Goal: Obtain resource: Download file/media

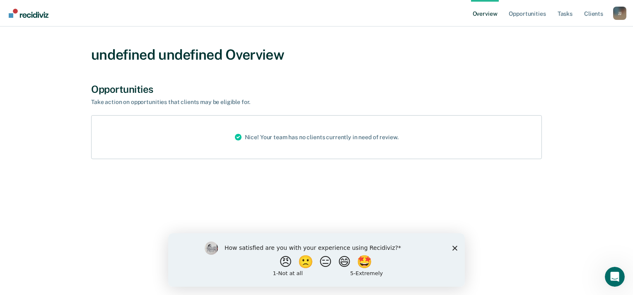
click at [457, 247] on div "How satisfied are you with your experience using Recidiviz? 😠 🙁 😑 😄 🤩 1 - Not a…" at bounding box center [316, 259] width 296 height 53
click at [453, 248] on polygon "Close survey" at bounding box center [454, 247] width 5 height 5
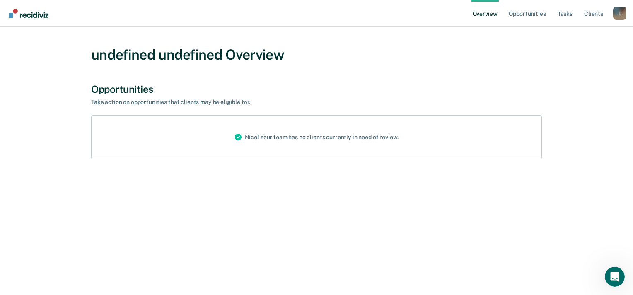
click at [480, 16] on link "Overview" at bounding box center [485, 13] width 28 height 27
click at [515, 10] on link "Opportunities" at bounding box center [527, 13] width 40 height 27
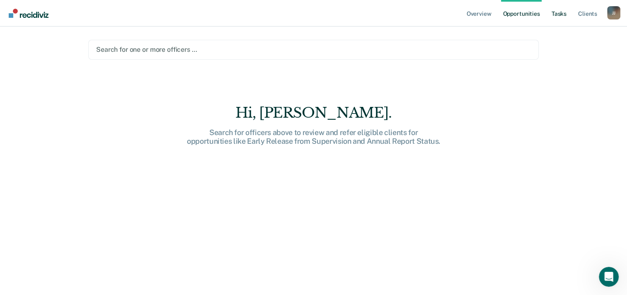
click at [560, 16] on link "Tasks" at bounding box center [559, 13] width 18 height 27
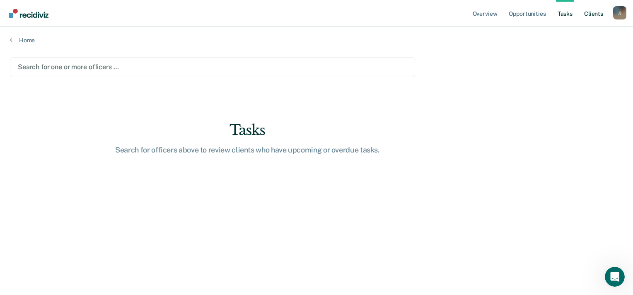
click at [592, 13] on link "Client s" at bounding box center [593, 13] width 22 height 27
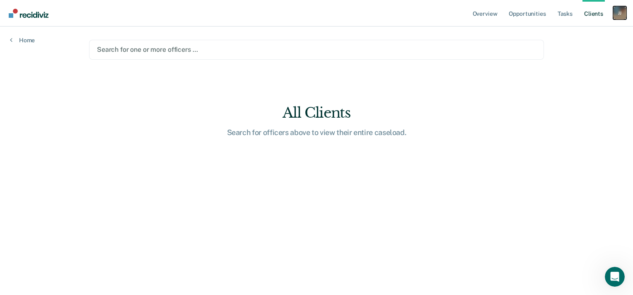
click at [624, 14] on div "J J" at bounding box center [619, 12] width 13 height 13
click at [28, 41] on link "Home" at bounding box center [22, 39] width 25 height 7
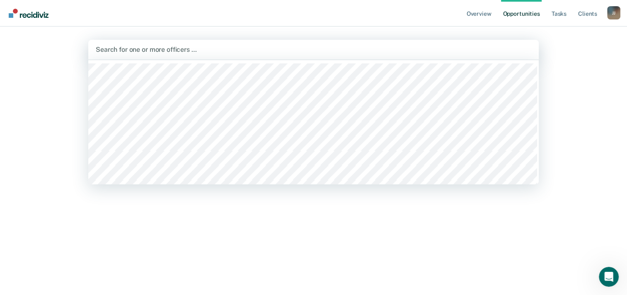
click at [152, 49] on div at bounding box center [313, 50] width 435 height 10
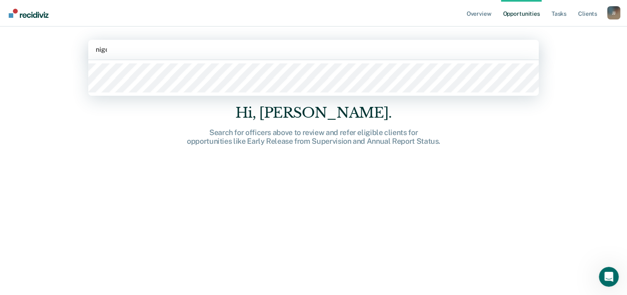
type input "[PERSON_NAME]"
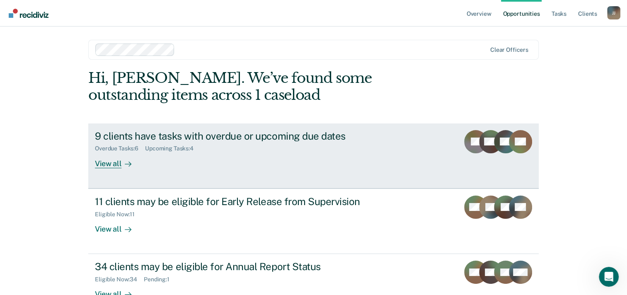
click at [108, 164] on div "View all" at bounding box center [118, 160] width 46 height 16
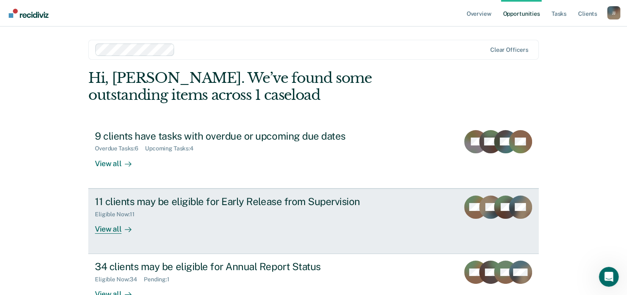
click at [104, 231] on div "View all" at bounding box center [118, 225] width 46 height 16
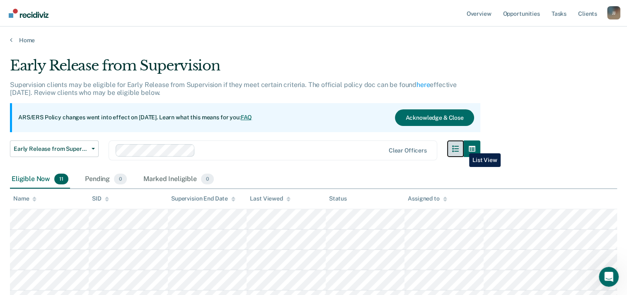
click at [458, 147] on icon "button" at bounding box center [455, 148] width 7 height 7
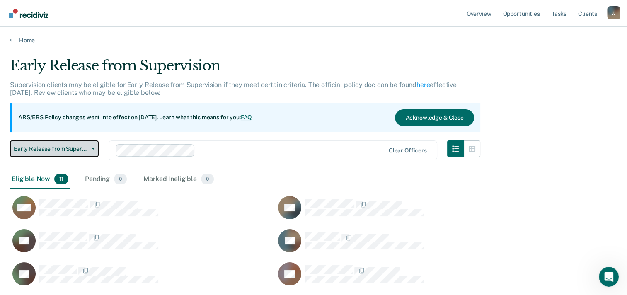
click at [77, 145] on span "Early Release from Supervision" at bounding box center [51, 148] width 75 height 7
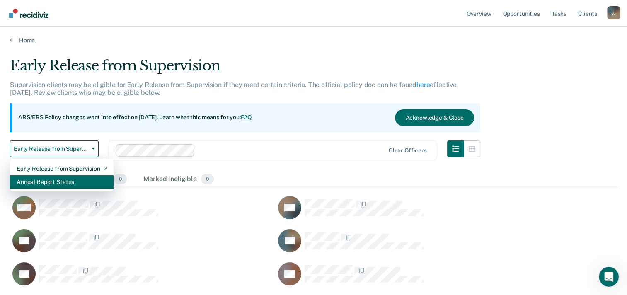
click at [70, 181] on div "Annual Report Status" at bounding box center [62, 181] width 90 height 13
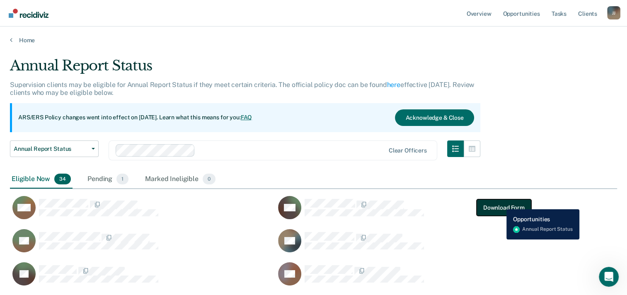
click at [500, 203] on button "Download Form" at bounding box center [503, 207] width 55 height 17
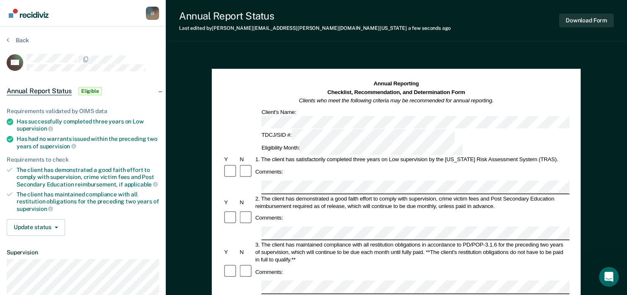
click at [156, 12] on div "J J" at bounding box center [152, 13] width 13 height 13
click at [42, 15] on img "Main navigation" at bounding box center [29, 13] width 40 height 9
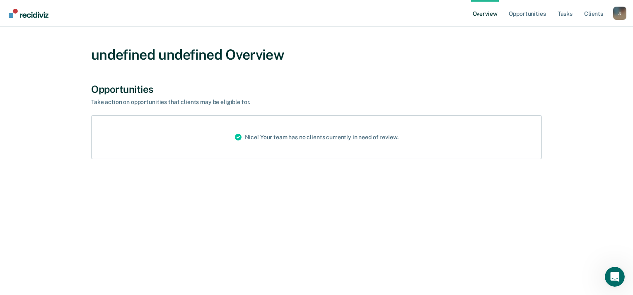
click at [296, 141] on div "Nice! Your team has no clients currently in need of review." at bounding box center [316, 137] width 177 height 43
click at [490, 14] on link "Overview" at bounding box center [485, 13] width 28 height 27
click at [536, 12] on link "Opportunities" at bounding box center [527, 13] width 40 height 27
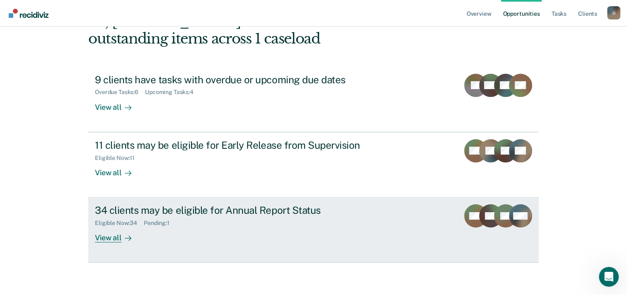
scroll to position [57, 0]
click at [105, 237] on div "View all" at bounding box center [118, 234] width 46 height 16
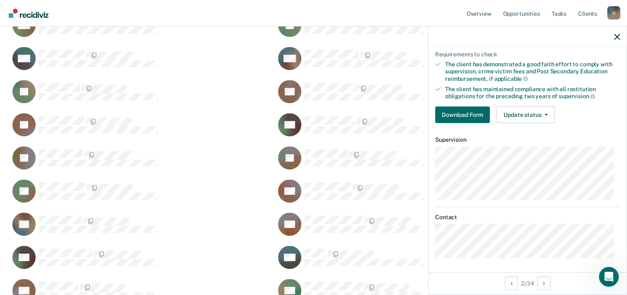
scroll to position [233, 0]
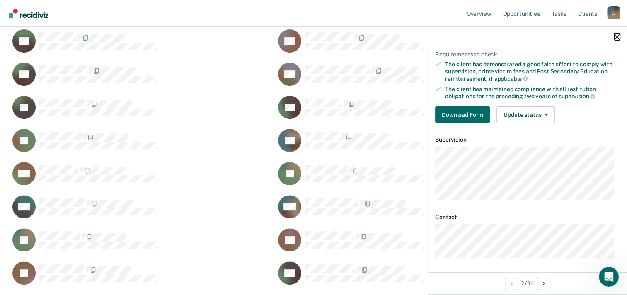
click at [618, 35] on icon "button" at bounding box center [617, 37] width 6 height 6
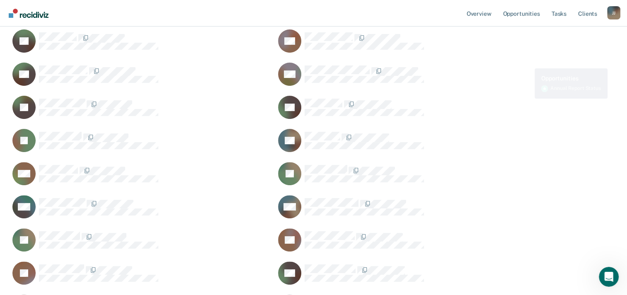
scroll to position [0, 0]
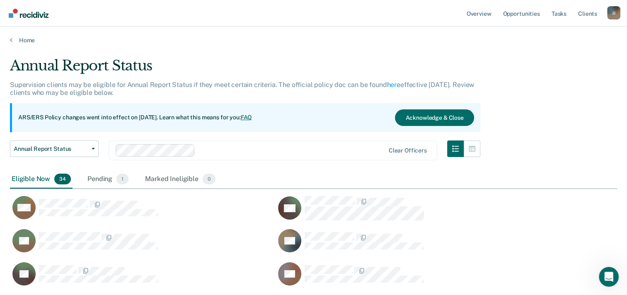
click at [81, 149] on span "Annual Report Status" at bounding box center [51, 148] width 75 height 7
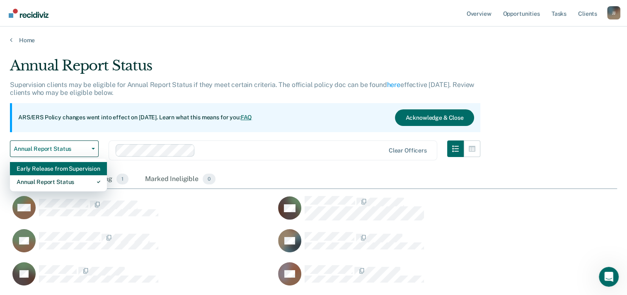
click at [61, 171] on div "Early Release from Supervision" at bounding box center [59, 168] width 84 height 13
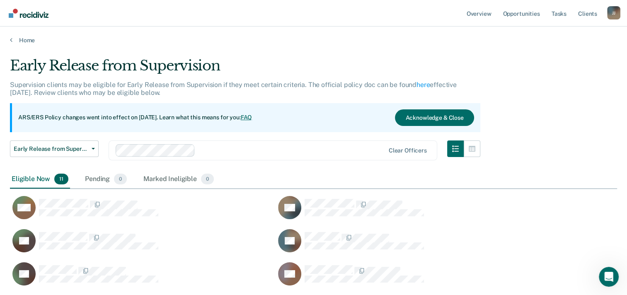
click at [532, 101] on div "Early Release from Supervision Supervision clients may be eligible for Early Re…" at bounding box center [313, 224] width 607 height 335
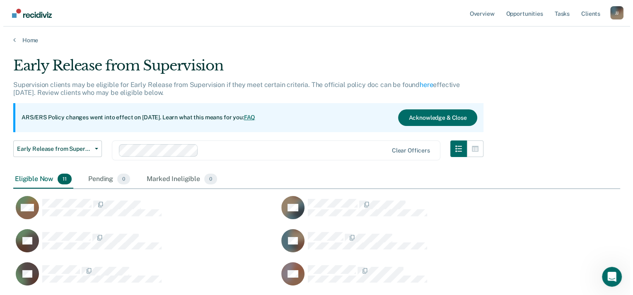
scroll to position [327, 600]
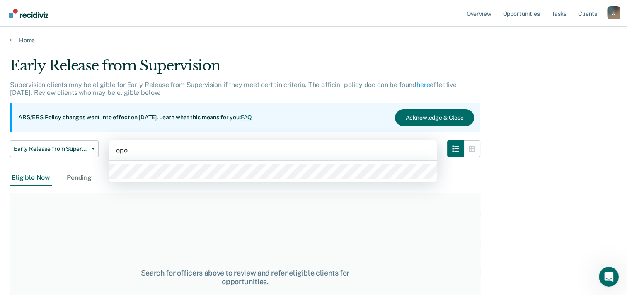
type input "opok"
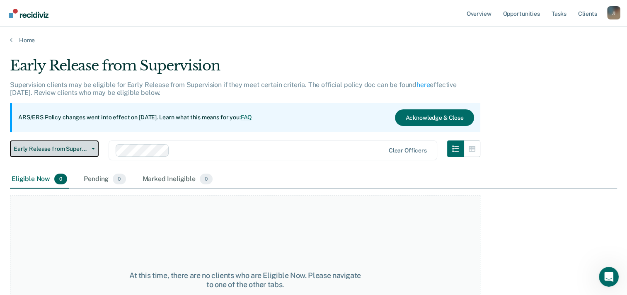
click at [65, 147] on span "Early Release from Supervision" at bounding box center [51, 148] width 75 height 7
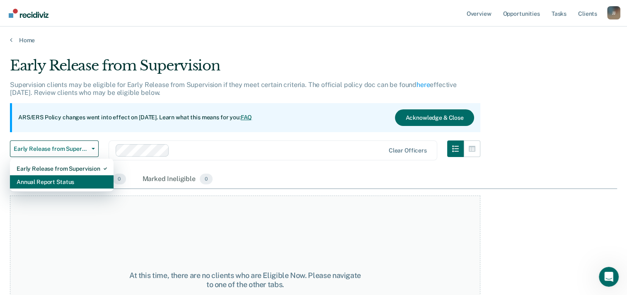
click at [61, 182] on div "Annual Report Status" at bounding box center [62, 181] width 90 height 13
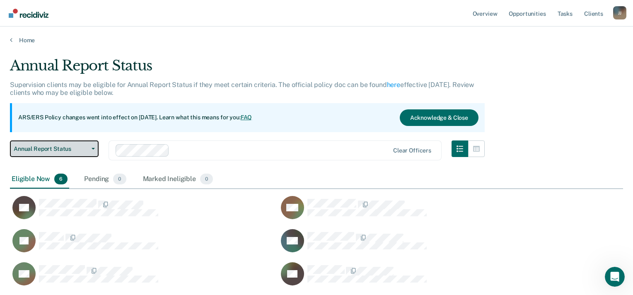
scroll to position [169, 606]
click at [565, 96] on div "Annual Report Status Supervision clients may be eligible for Annual Report Stat…" at bounding box center [316, 145] width 613 height 176
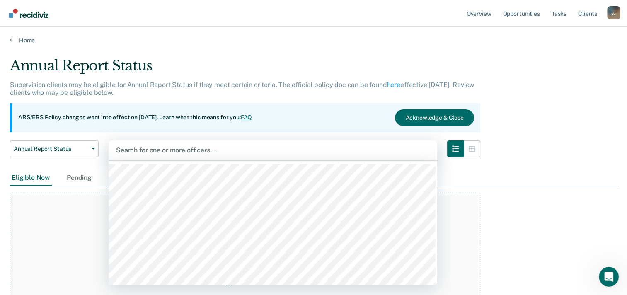
click at [164, 148] on div at bounding box center [272, 150] width 313 height 10
type input "aun"
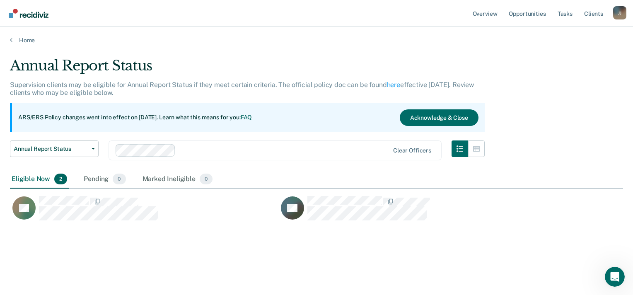
click at [550, 114] on div "Annual Report Status Supervision clients may be eligible for Annual Report Stat…" at bounding box center [316, 145] width 613 height 176
click at [68, 145] on span "Annual Report Status" at bounding box center [51, 148] width 75 height 7
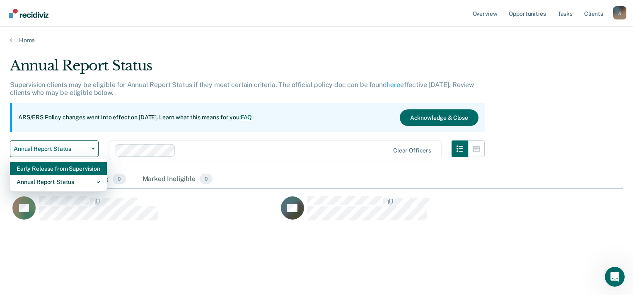
click at [58, 168] on div "Early Release from Supervision" at bounding box center [59, 168] width 84 height 13
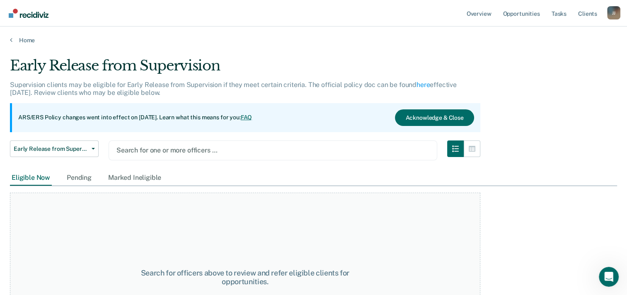
click at [165, 147] on div at bounding box center [272, 150] width 313 height 10
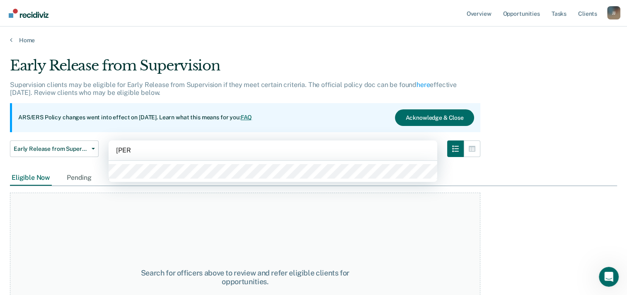
type input "[PERSON_NAME]"
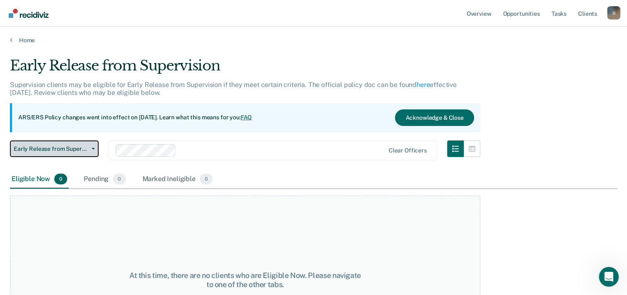
click at [79, 147] on span "Early Release from Supervision" at bounding box center [51, 148] width 75 height 7
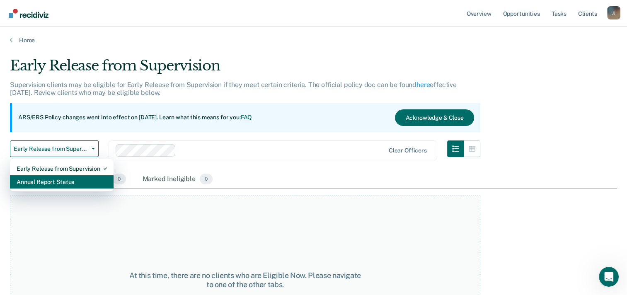
click at [58, 182] on div "Annual Report Status" at bounding box center [62, 181] width 90 height 13
